Goal: Information Seeking & Learning: Understand process/instructions

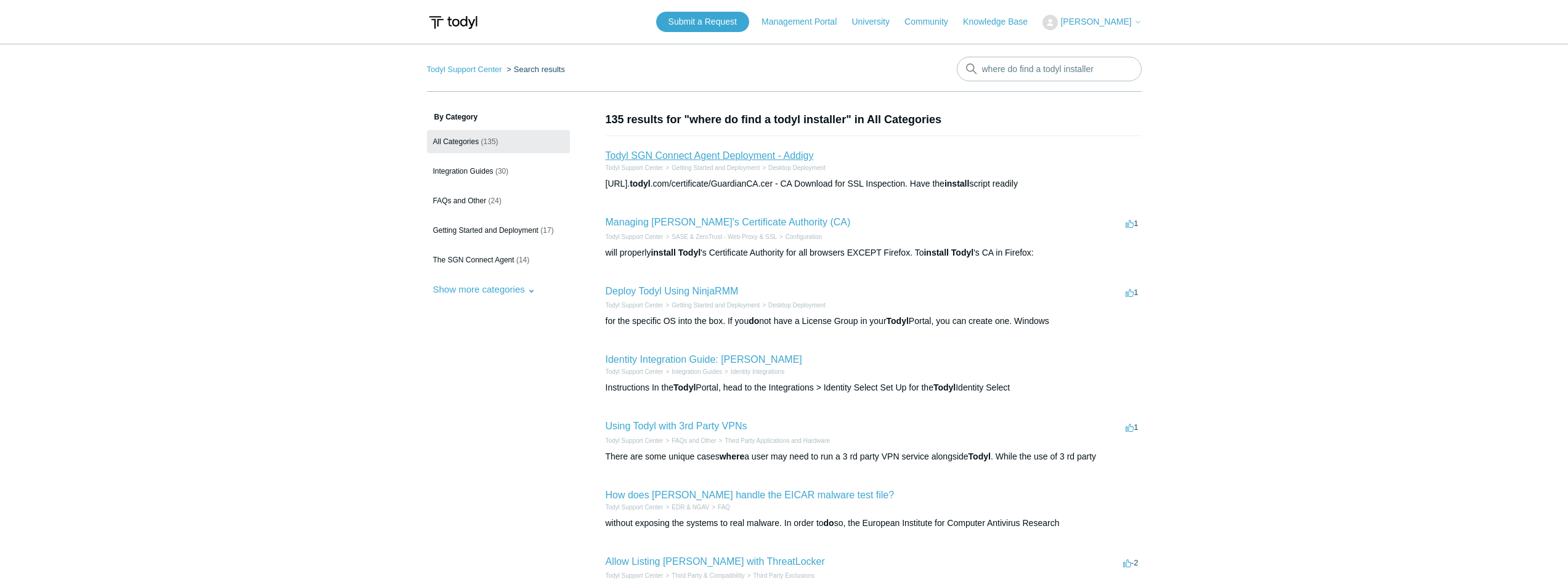
click at [738, 161] on link "Todyl SGN Connect Agent Deployment - Addigy" at bounding box center [710, 155] width 209 height 10
drag, startPoint x: 1019, startPoint y: 69, endPoint x: 973, endPoint y: 69, distance: 46.0
click at [973, 69] on div "where do find a todyl installer" at bounding box center [1049, 69] width 185 height 24
drag, startPoint x: 1115, startPoint y: 66, endPoint x: 848, endPoint y: 71, distance: 267.0
click at [846, 71] on nav "Todyl Support Center Search results There are no matching results in this help …" at bounding box center [784, 74] width 715 height 35
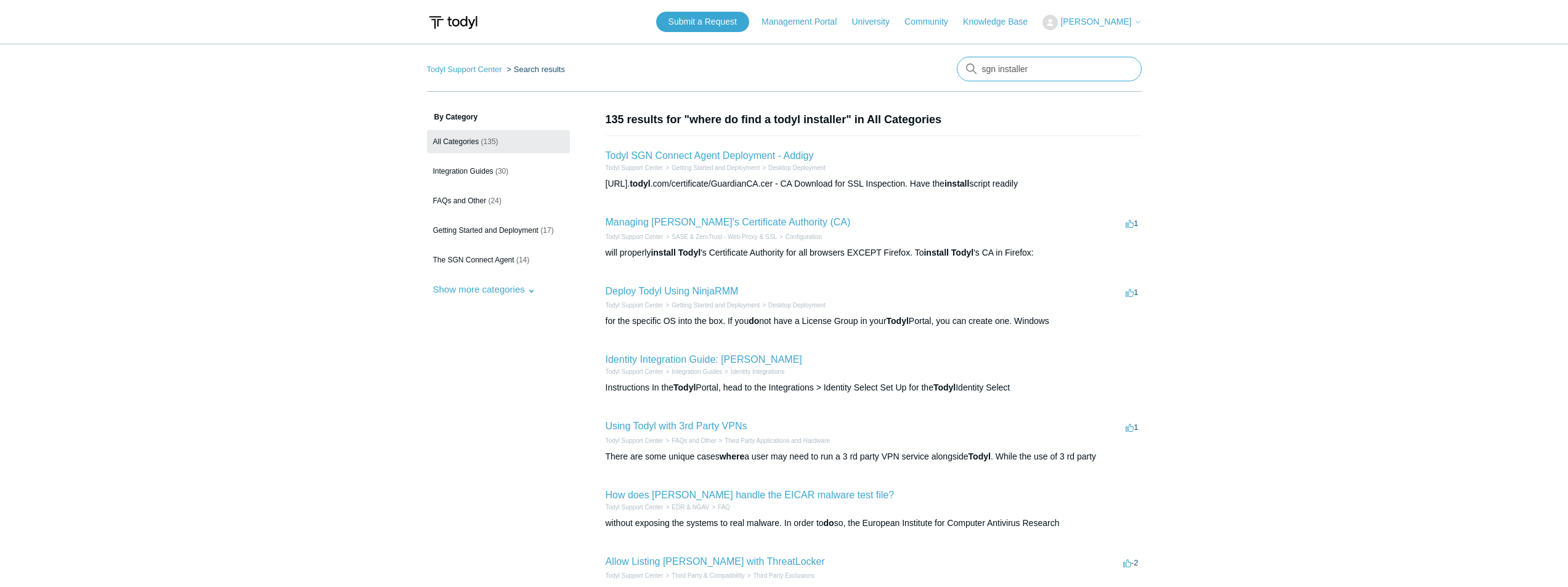
type input "sgn installer"
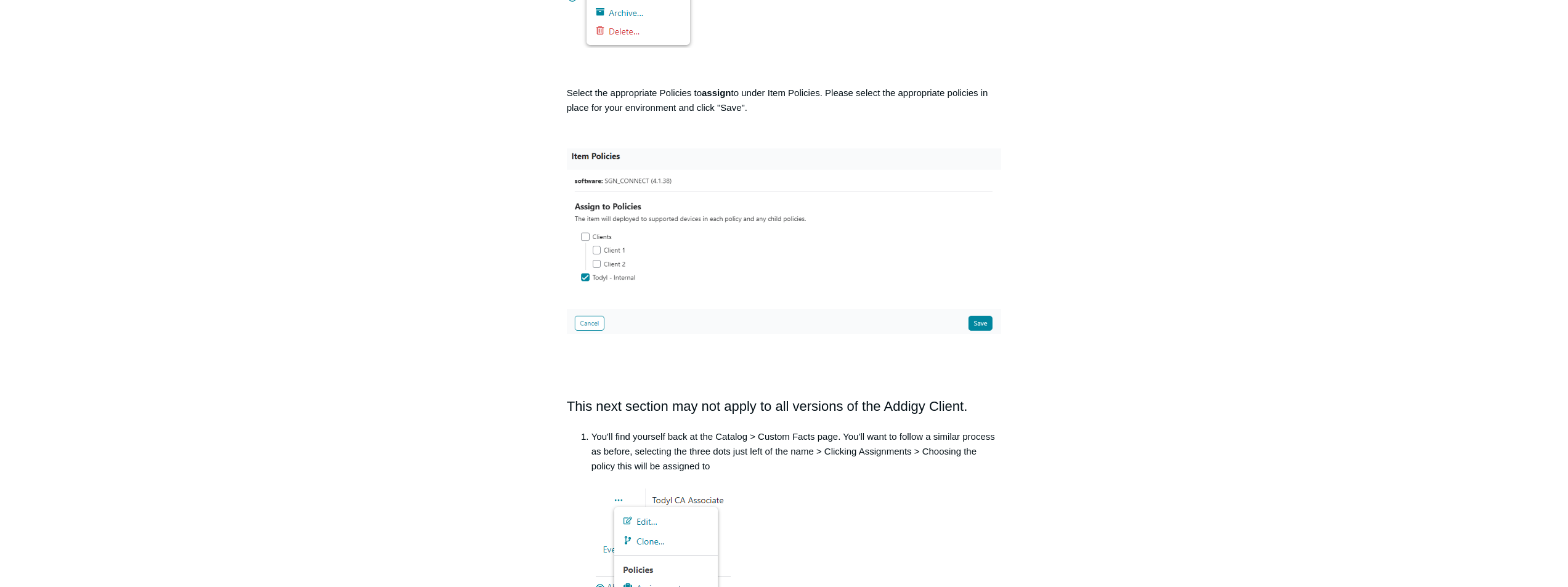
scroll to position [1047, 0]
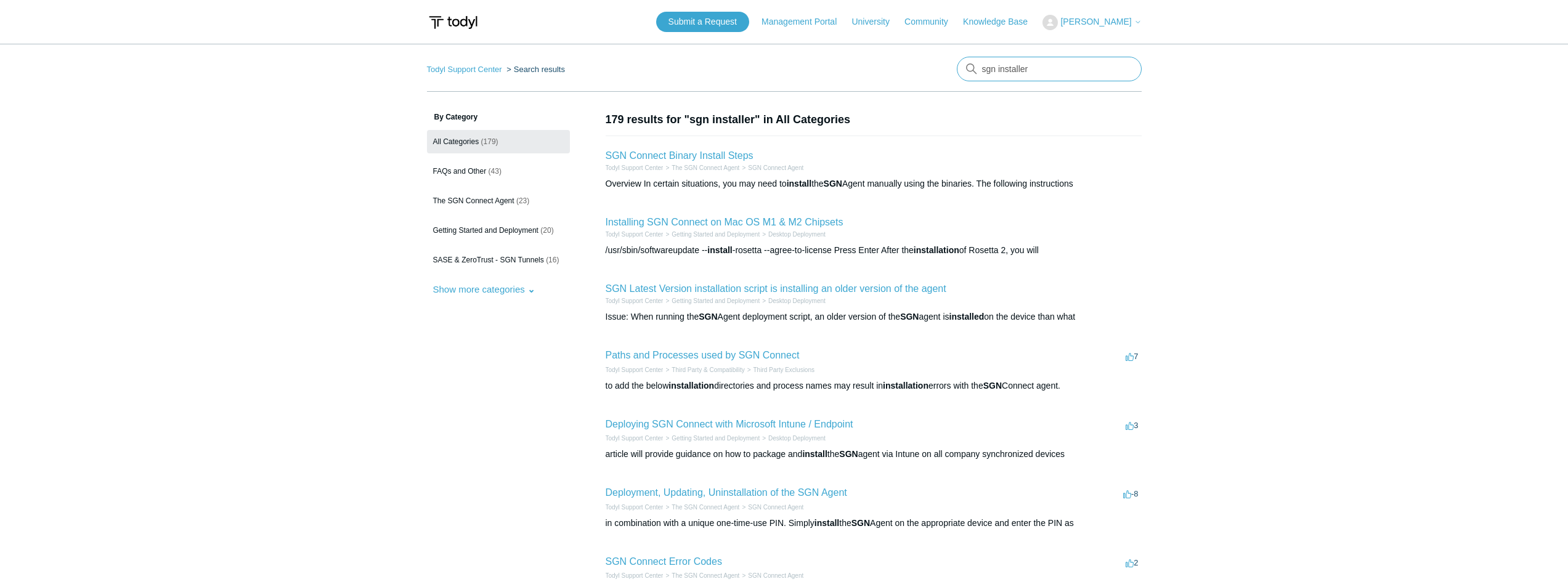
drag, startPoint x: 1055, startPoint y: 74, endPoint x: 869, endPoint y: 78, distance: 186.0
click at [870, 78] on nav "Todyl Support Center Search results sgn installer" at bounding box center [784, 74] width 715 height 35
type input "install sgn on windows 11"
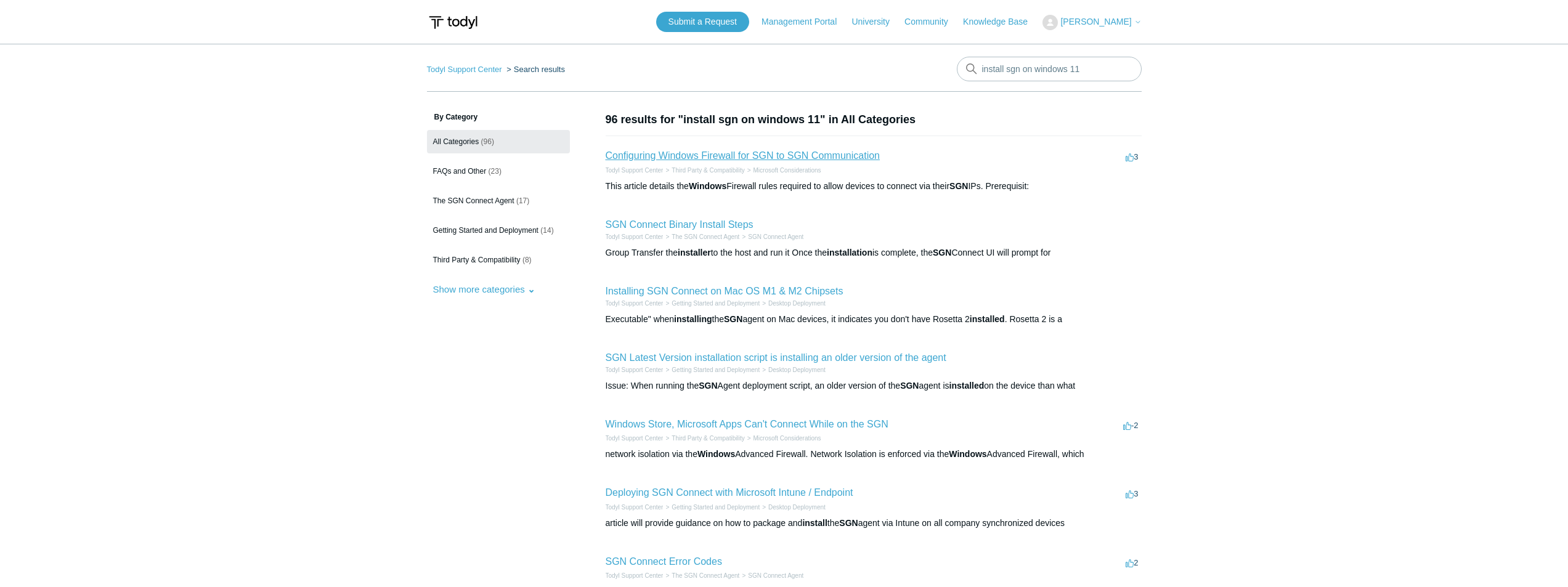
click at [785, 153] on link "Configuring Windows Firewall for SGN to SGN Communication" at bounding box center [743, 155] width 274 height 10
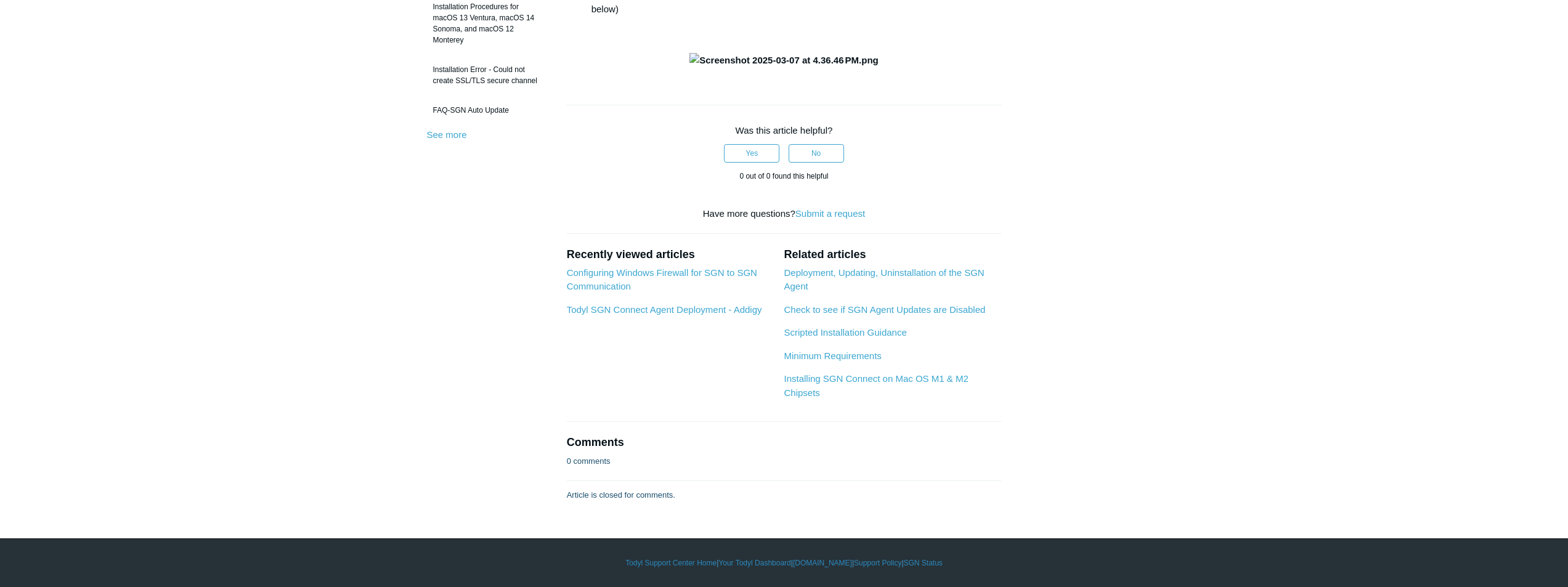
scroll to position [185, 0]
